Goal: Task Accomplishment & Management: Complete application form

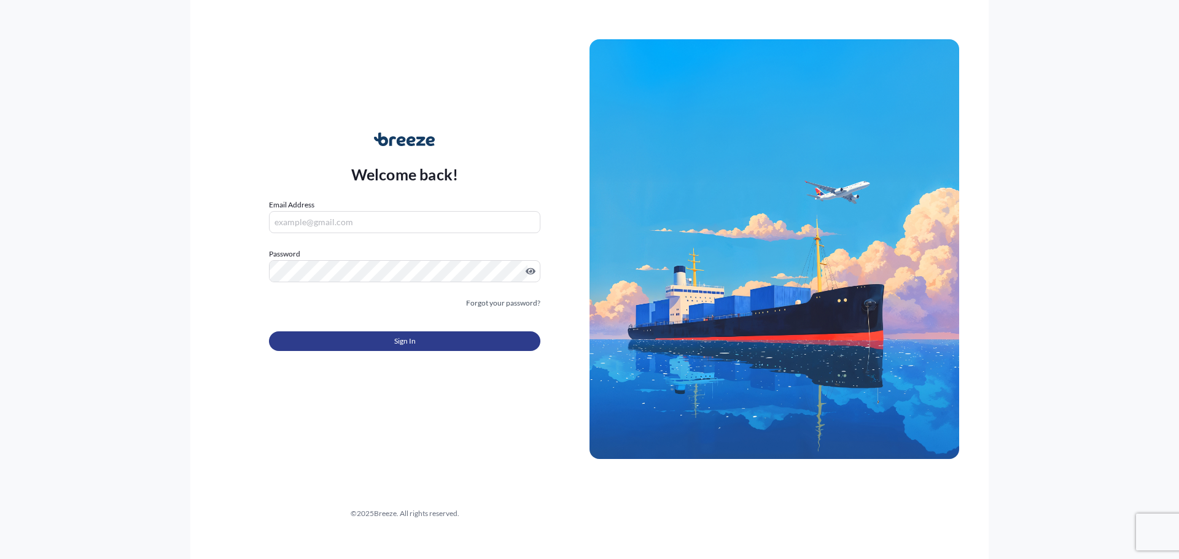
type input "[EMAIL_ADDRESS][DOMAIN_NAME]"
click at [409, 344] on button "Sign In" at bounding box center [404, 342] width 271 height 20
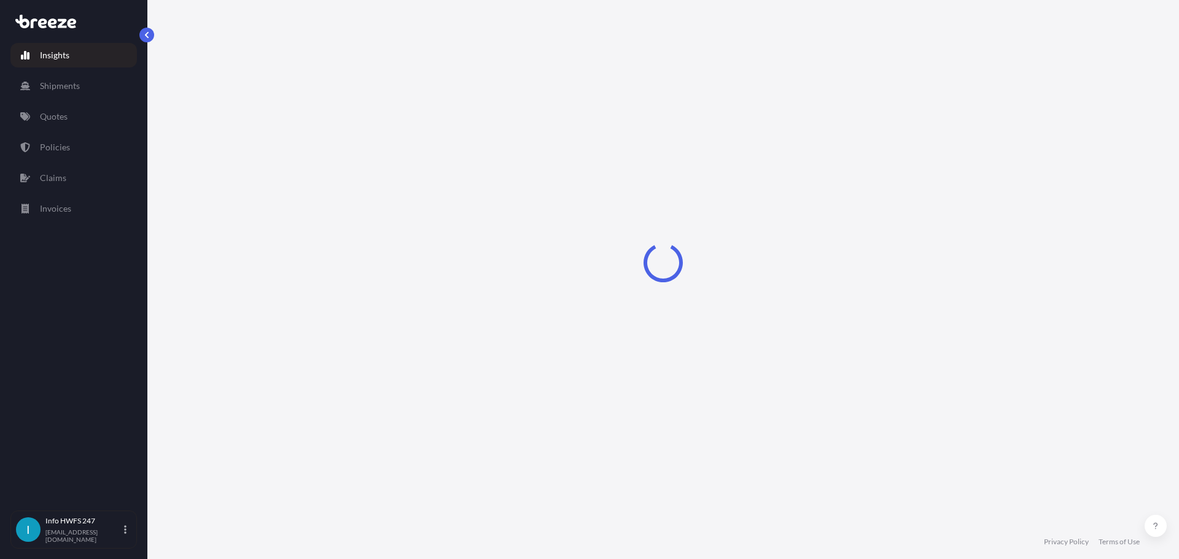
select select "2025"
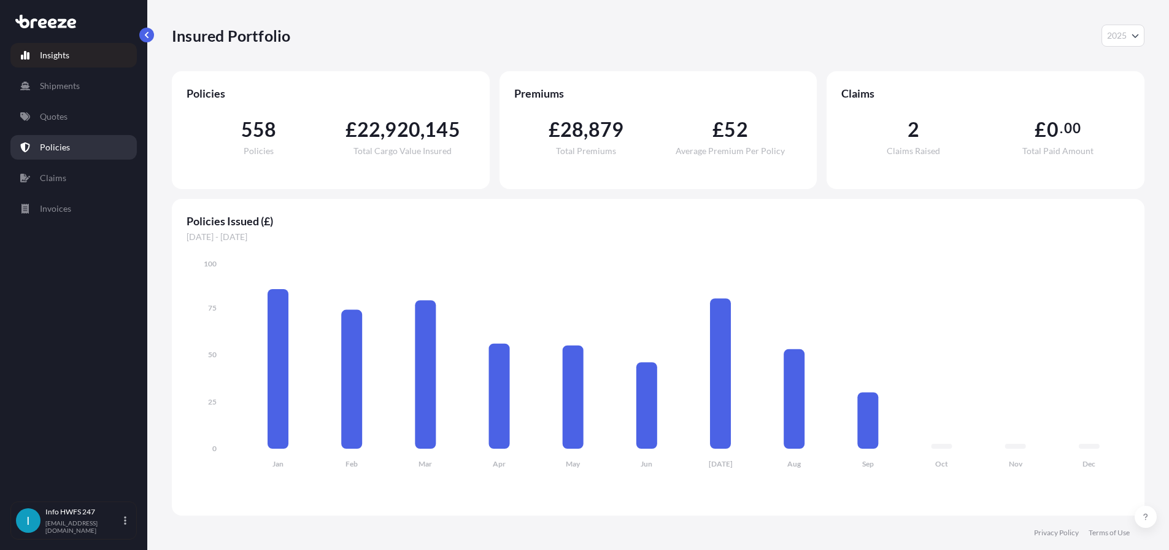
click at [53, 153] on p "Policies" at bounding box center [55, 147] width 30 height 12
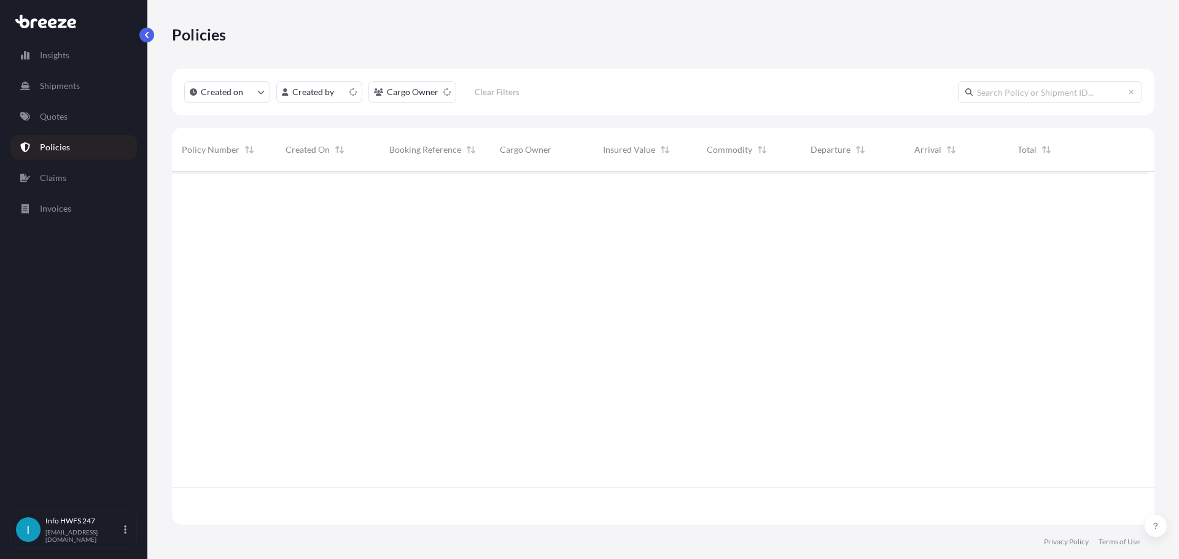
scroll to position [338, 967]
click at [1007, 98] on input "text" at bounding box center [1050, 92] width 184 height 22
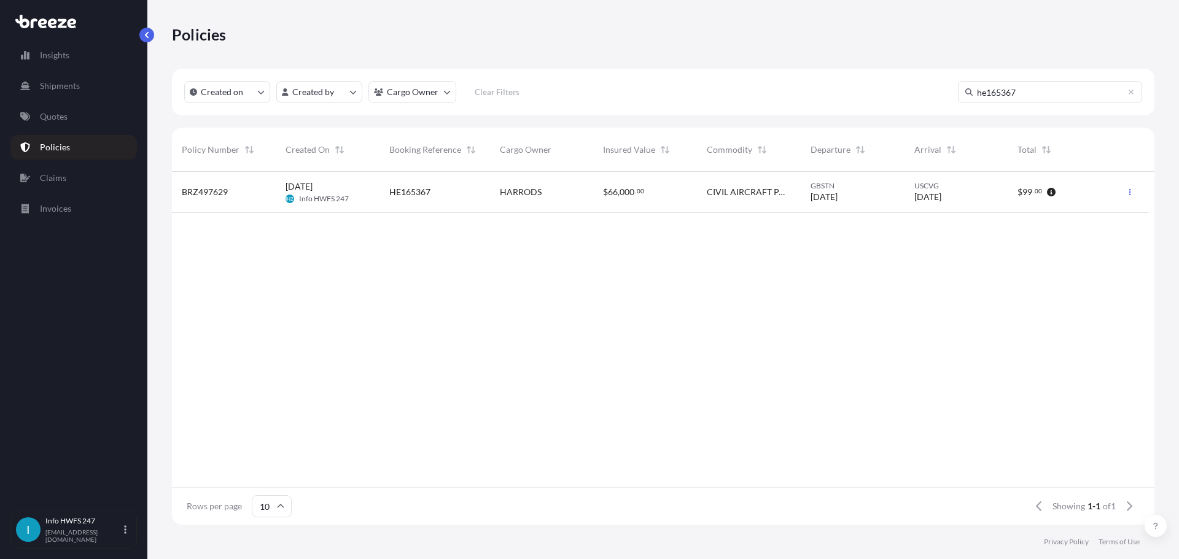
type input "he165367"
click at [541, 198] on span "HARRODS" at bounding box center [521, 192] width 42 height 12
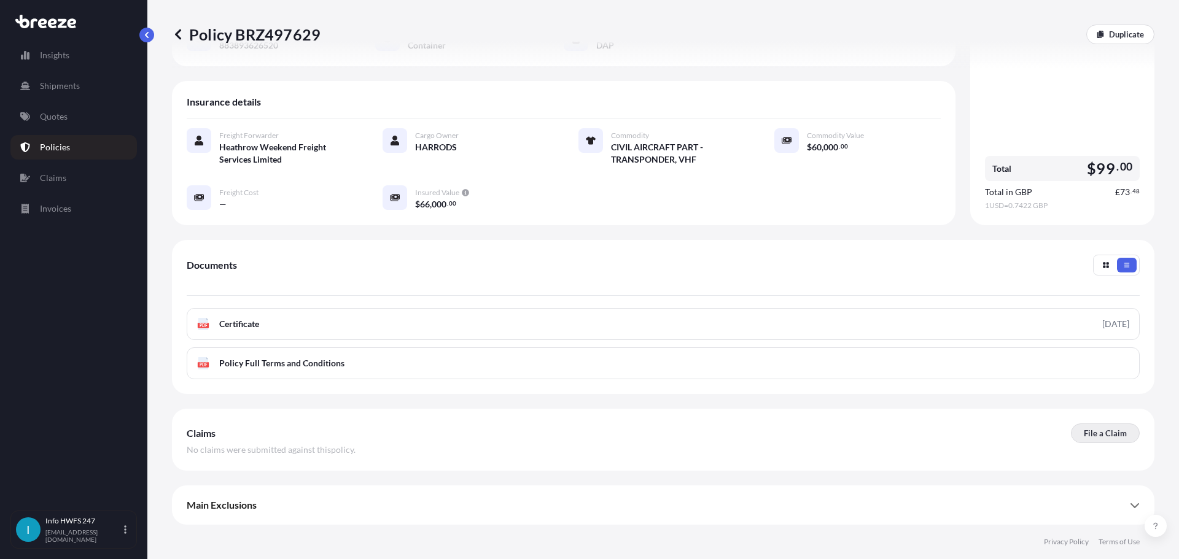
click at [1088, 427] on p "File a Claim" at bounding box center [1105, 433] width 43 height 12
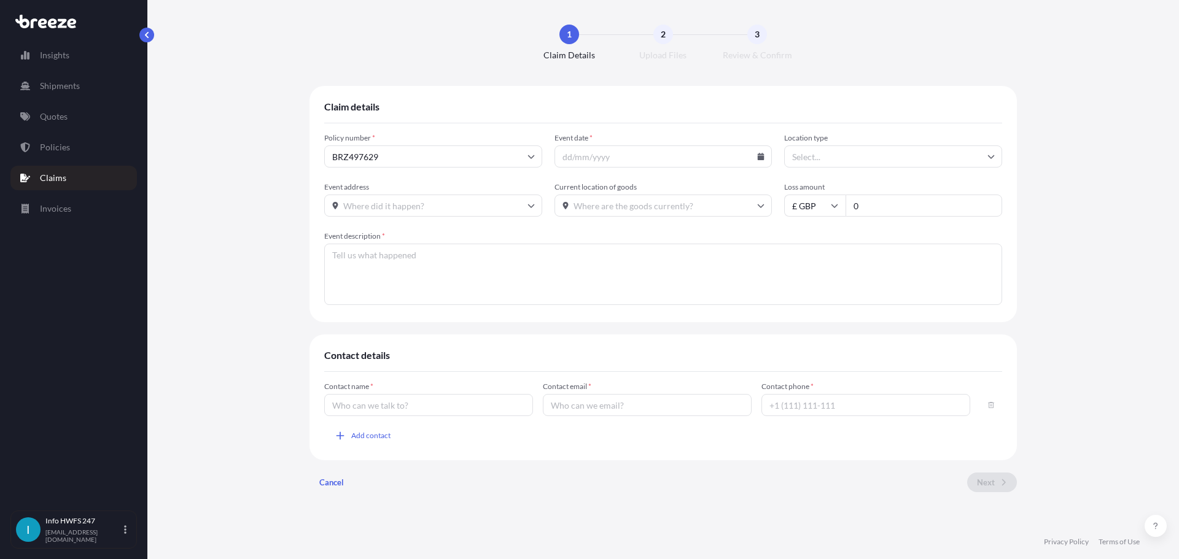
scroll to position [6, 0]
click at [592, 168] on input "Event date *" at bounding box center [663, 156] width 218 height 22
click at [764, 159] on icon at bounding box center [761, 156] width 7 height 7
click at [723, 196] on icon at bounding box center [722, 196] width 5 height 7
click at [759, 193] on icon at bounding box center [756, 196] width 5 height 7
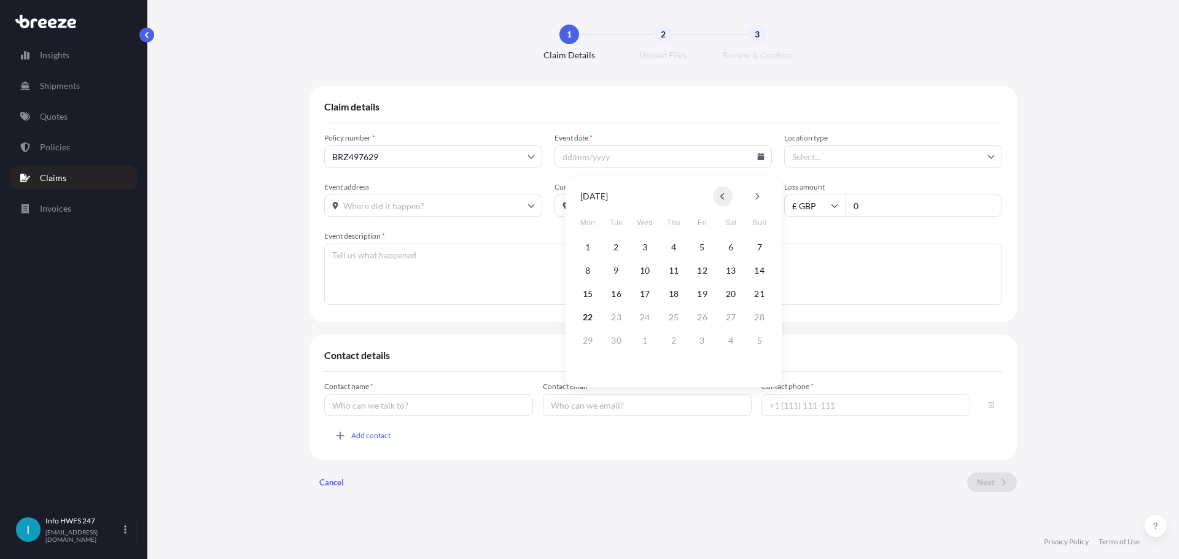
click at [721, 200] on button at bounding box center [723, 197] width 20 height 20
click at [675, 345] on button "28" at bounding box center [674, 341] width 20 height 20
type input "[DATE]"
click at [828, 163] on input "Location type" at bounding box center [893, 156] width 218 height 22
click at [843, 223] on div "Warehouse" at bounding box center [917, 220] width 236 height 23
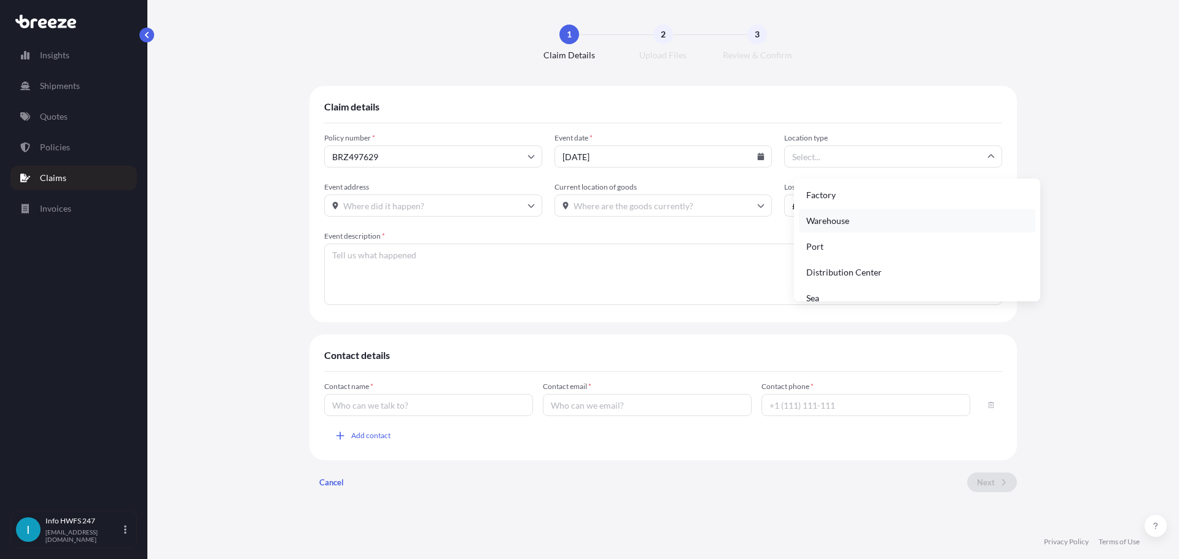
type input "Warehouse"
click at [349, 201] on input "Event address" at bounding box center [433, 206] width 218 height 22
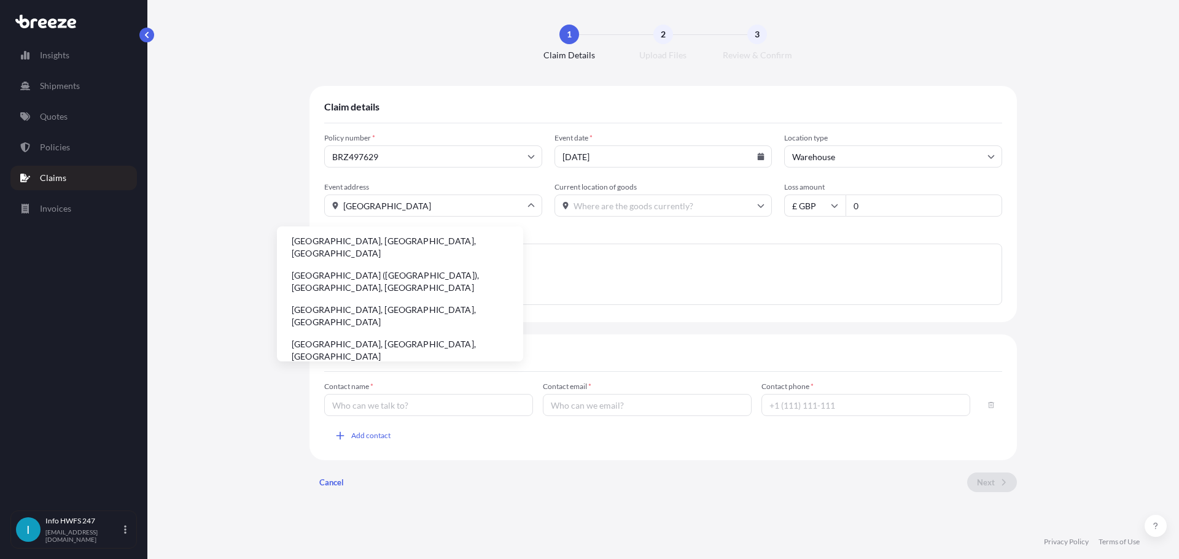
click at [354, 246] on li "[GEOGRAPHIC_DATA], [GEOGRAPHIC_DATA], [GEOGRAPHIC_DATA]" at bounding box center [400, 247] width 236 height 32
type input "[GEOGRAPHIC_DATA], [GEOGRAPHIC_DATA], [GEOGRAPHIC_DATA]"
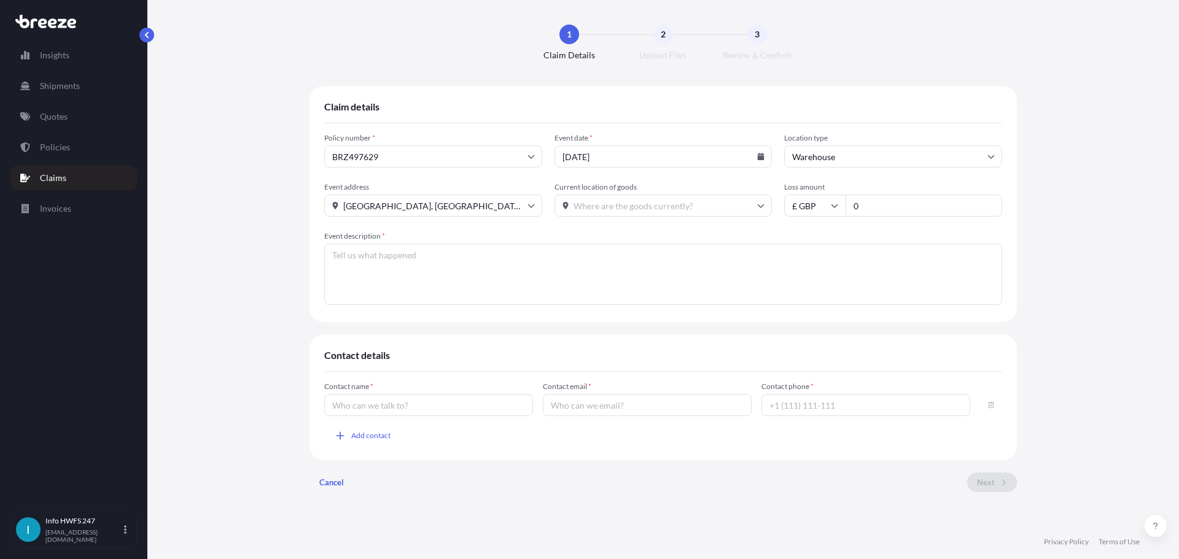
click at [569, 217] on input "Current location of goods" at bounding box center [663, 206] width 218 height 22
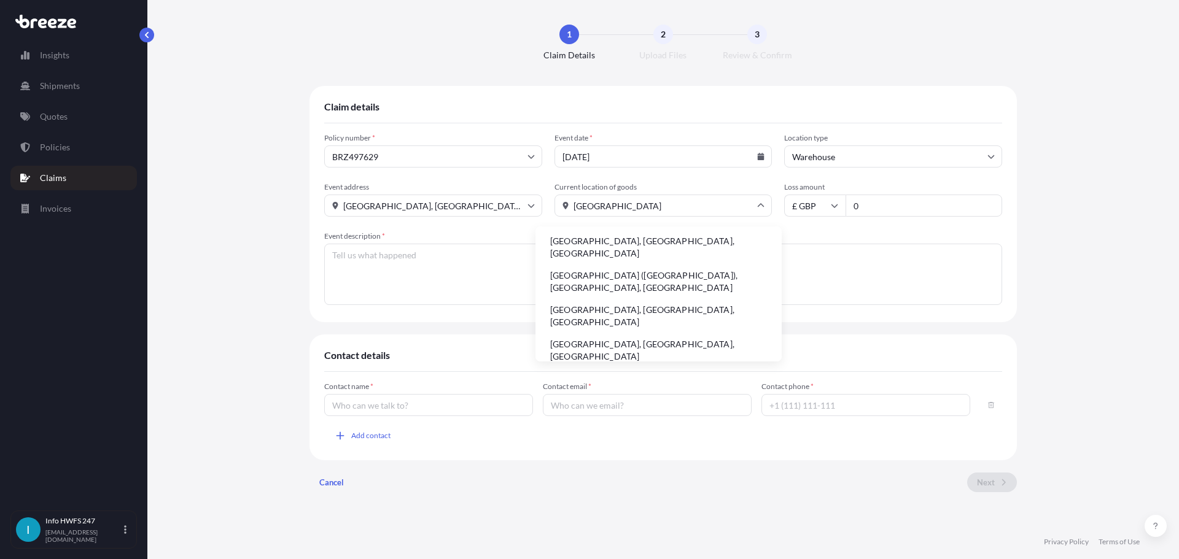
click at [610, 242] on li "[GEOGRAPHIC_DATA], [GEOGRAPHIC_DATA], [GEOGRAPHIC_DATA]" at bounding box center [658, 247] width 236 height 32
type input "[GEOGRAPHIC_DATA], [GEOGRAPHIC_DATA], [GEOGRAPHIC_DATA]"
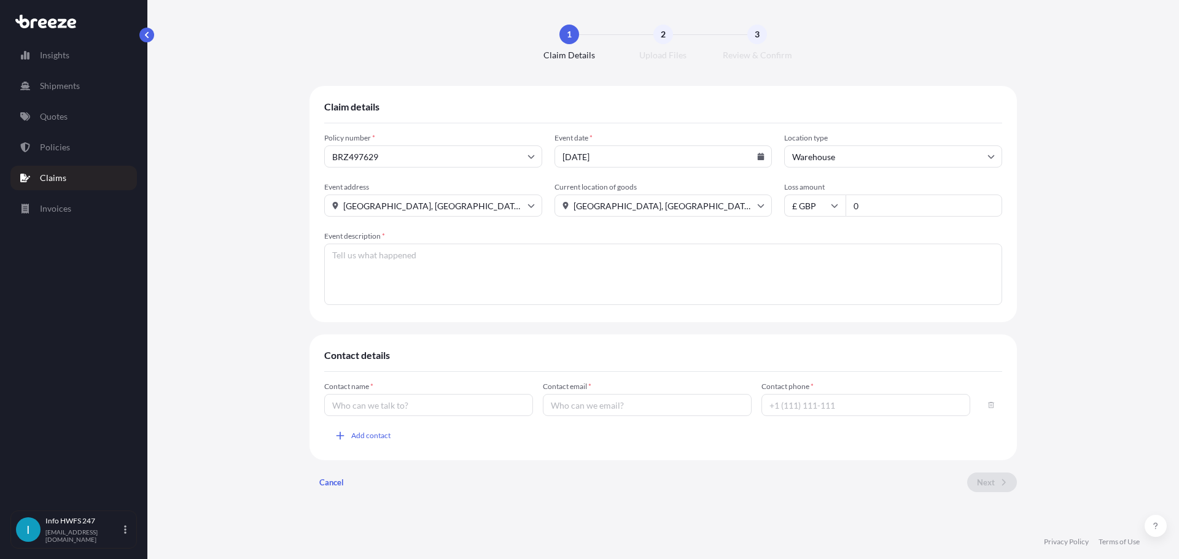
click at [897, 212] on input "0" at bounding box center [923, 206] width 157 height 22
drag, startPoint x: 872, startPoint y: 199, endPoint x: 875, endPoint y: 212, distance: 13.1
click at [872, 204] on div "Loss amount £ GBP" at bounding box center [893, 199] width 218 height 34
click at [876, 212] on input "Loss amount" at bounding box center [923, 206] width 157 height 22
type input "44508.57"
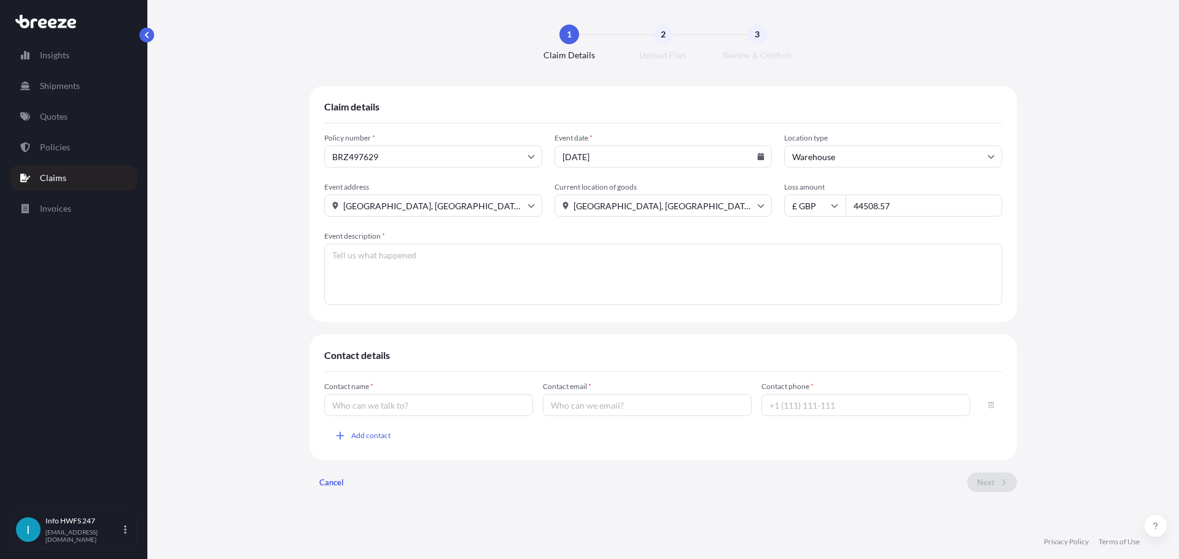
click at [424, 263] on textarea "Event description *" at bounding box center [663, 274] width 678 height 61
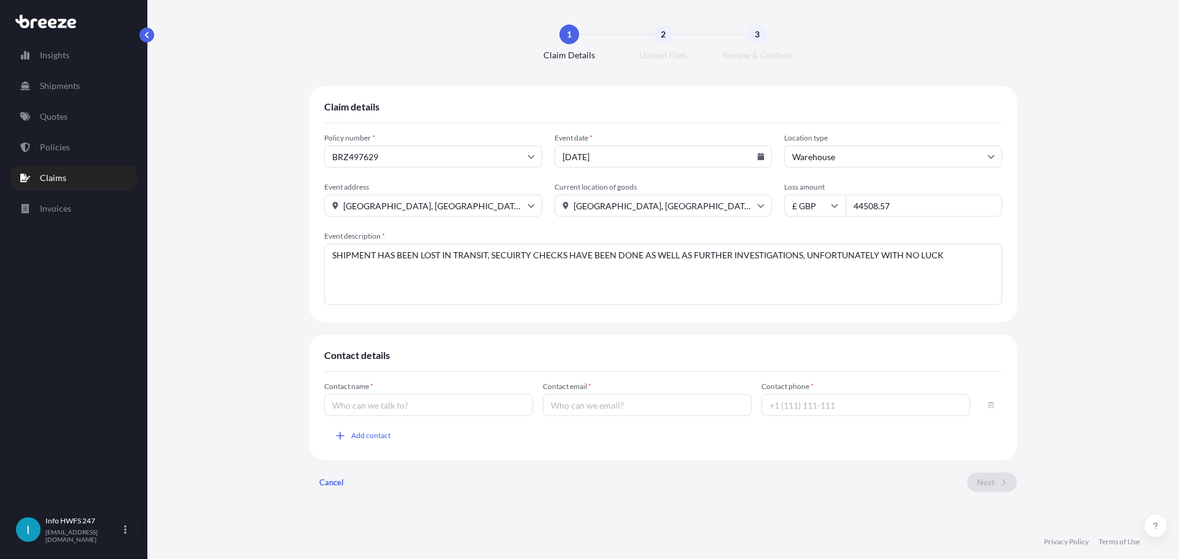
click at [466, 263] on textarea "SHIPMENT HAS BEEN LOST IN TRANSIT, SECUIRTY CHECKS HAVE BEEN DONE AS WELL AS FU…" at bounding box center [663, 274] width 678 height 61
drag, startPoint x: 478, startPoint y: 260, endPoint x: 470, endPoint y: 262, distance: 8.2
click at [470, 262] on textarea "SHIPMENT HAS BEEN LOST IN TRANSIT, SECURTY CHECKS HAVE BEEN DONE AS WELL AS FUR…" at bounding box center [663, 274] width 678 height 61
drag, startPoint x: 887, startPoint y: 262, endPoint x: 896, endPoint y: 266, distance: 9.6
click at [891, 264] on textarea "SHIPMENT HAS BEEN LOST IN TRANSIT, SECURITY CHECKS HAVE BEEN DONE AS WELL AS FU…" at bounding box center [663, 274] width 678 height 61
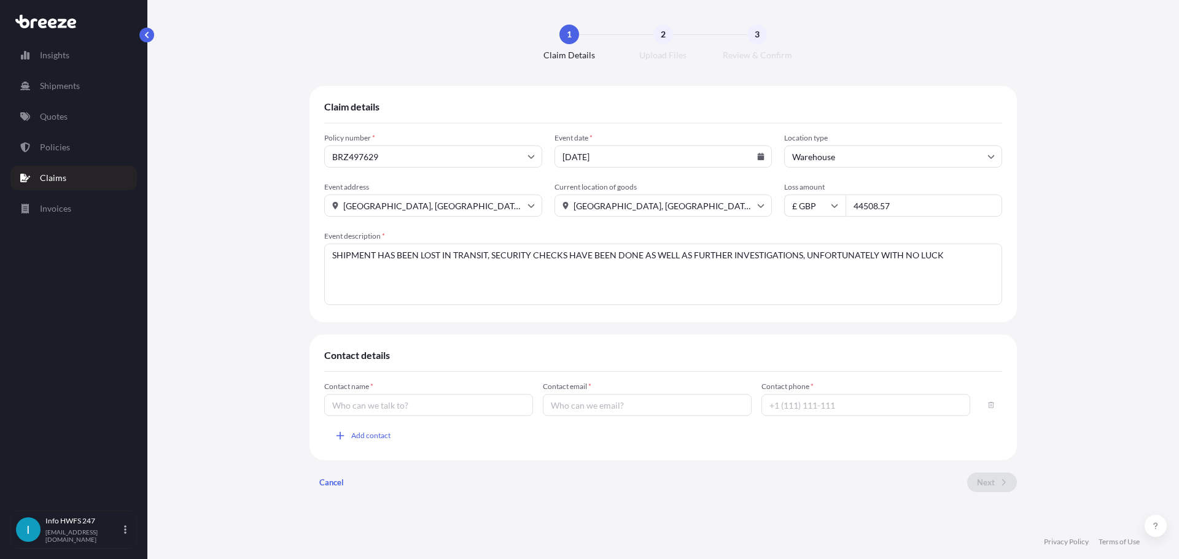
click at [915, 268] on textarea "SHIPMENT HAS BEEN LOST IN TRANSIT, SECURITY CHECKS HAVE BEEN DONE AS WELL AS FU…" at bounding box center [663, 274] width 678 height 61
click at [438, 260] on textarea "SHIPMENT HAS BEEN LOST IN TRANSIT, SECURITY CHECKS HAVE BEEN DONE AS WELL AS FU…" at bounding box center [663, 274] width 678 height 61
drag, startPoint x: 439, startPoint y: 258, endPoint x: 447, endPoint y: 262, distance: 8.6
click at [440, 258] on textarea "SHIPMENT HAS BEEN LOST IN TRANSIT, SECURITY CHECKS HAVE BEEN DONE AS WELL AS FU…" at bounding box center [663, 274] width 678 height 61
type textarea "SHIPMENT HAS BEEN LOST IN TRANSIT (WITHIN THE FEDEX NETWORK) , SECURITY CHECKS …"
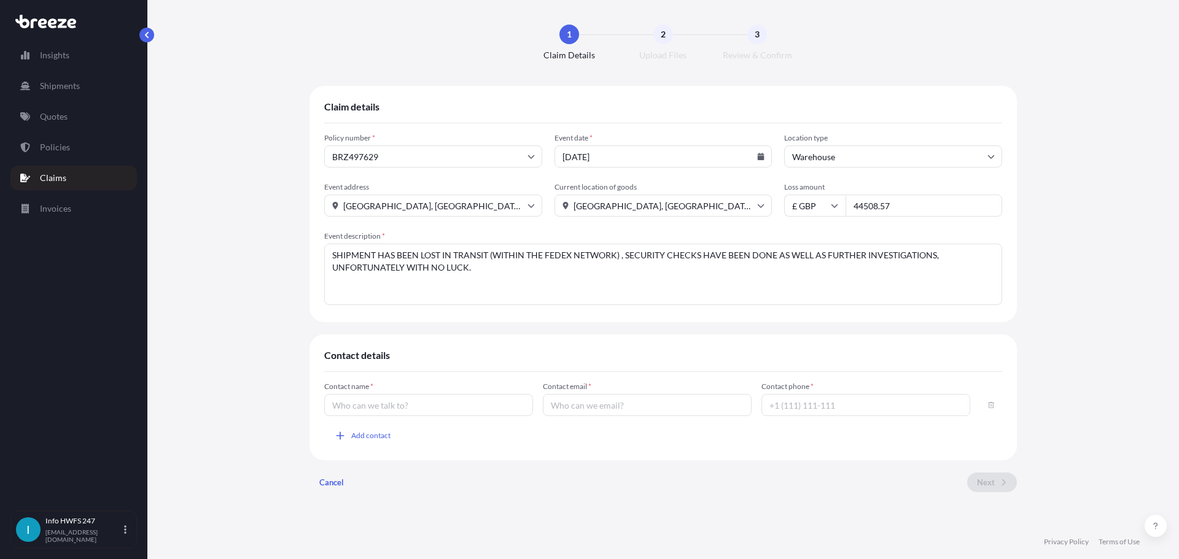
click at [324, 416] on input "Contact name *" at bounding box center [428, 405] width 209 height 22
type input "[PERSON_NAME]"
type input "[EMAIL_ADDRESS][DOMAIN_NAME]"
type input "01784 252528"
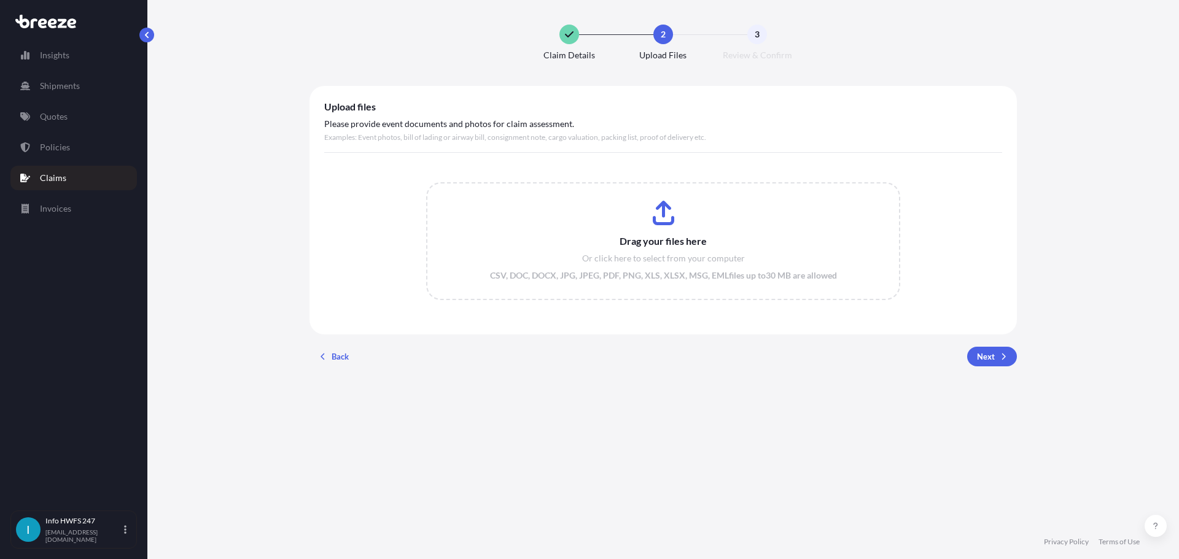
scroll to position [0, 0]
click at [657, 232] on input "Drag your files here Or click here to select from your computer CSV, DOC, DOCX,…" at bounding box center [663, 241] width 472 height 115
type input "C:\fakepath\FedEx 883893626520 Claim Request.msg"
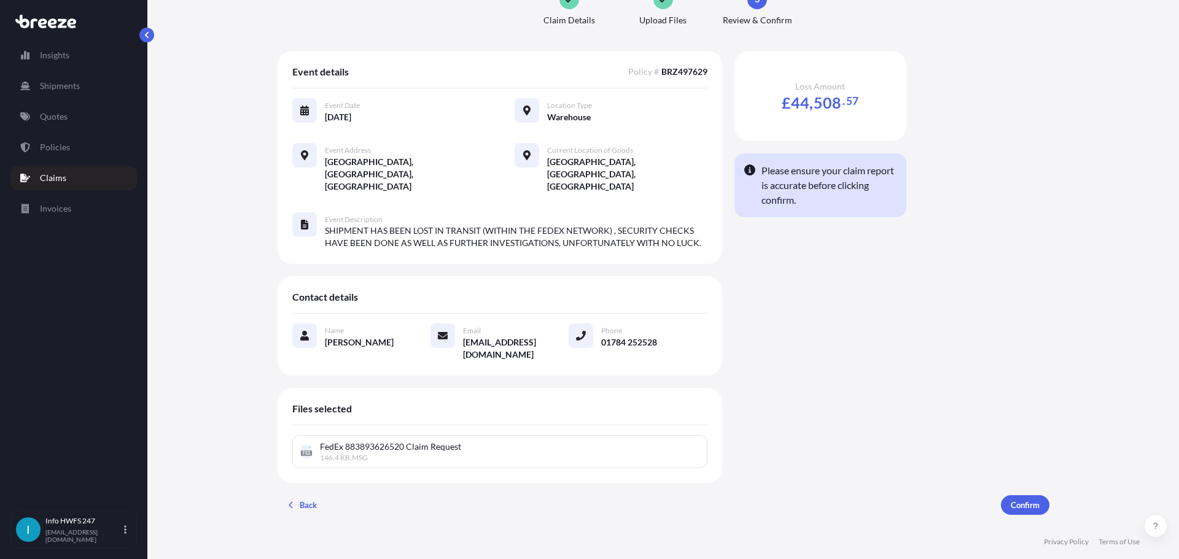
scroll to position [37, 0]
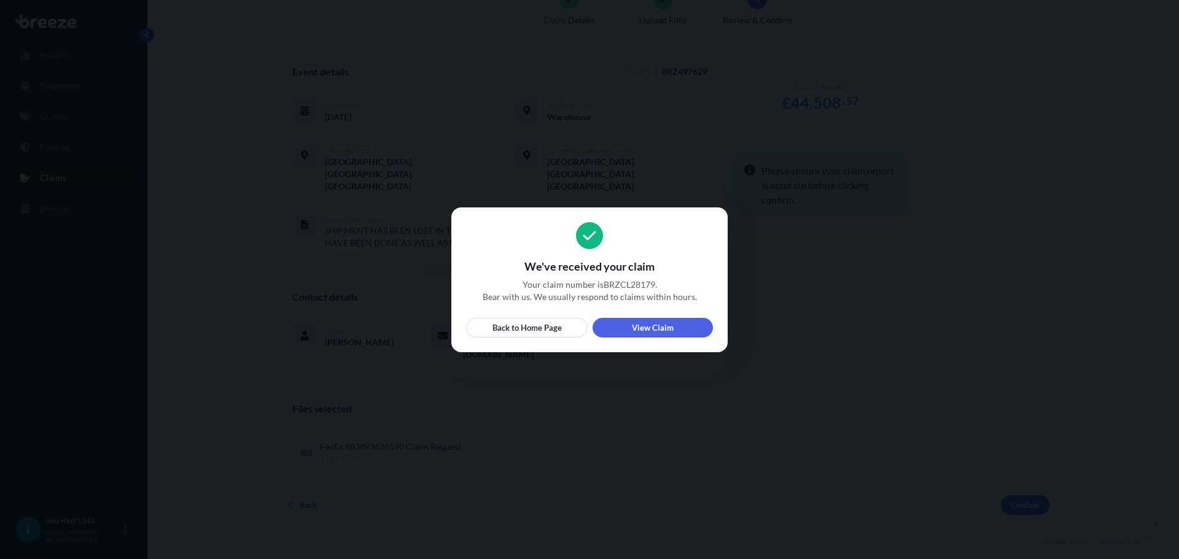
click at [677, 330] on link "View Claim" at bounding box center [652, 328] width 120 height 20
